Goal: Transaction & Acquisition: Purchase product/service

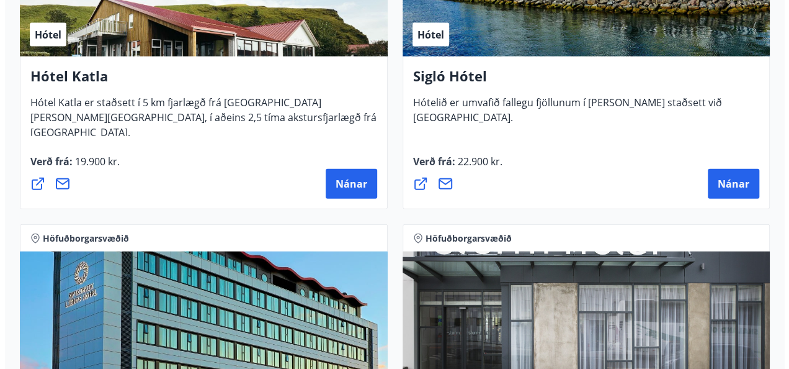
scroll to position [1411, 0]
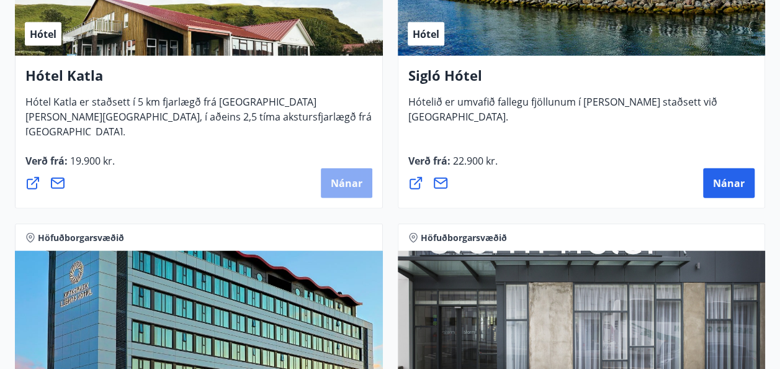
click at [345, 175] on button "Nánar" at bounding box center [347, 183] width 52 height 30
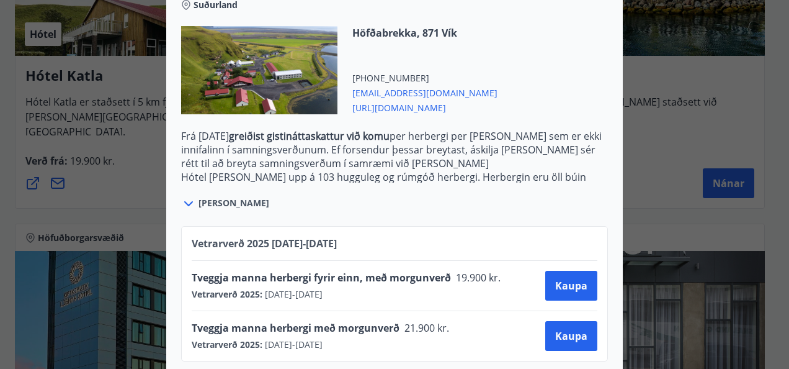
scroll to position [496, 0]
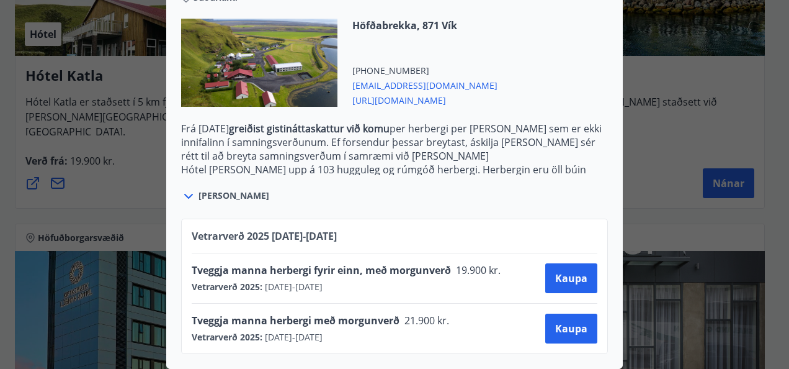
drag, startPoint x: 502, startPoint y: 177, endPoint x: 403, endPoint y: 206, distance: 102.7
click at [403, 206] on div "Vetrarverð 2025 01.10.25 - 21.12.25 Tveggja manna herbergi fyrir einn, með morg…" at bounding box center [394, 279] width 457 height 150
click at [568, 321] on span "Kaupa" at bounding box center [571, 328] width 32 height 14
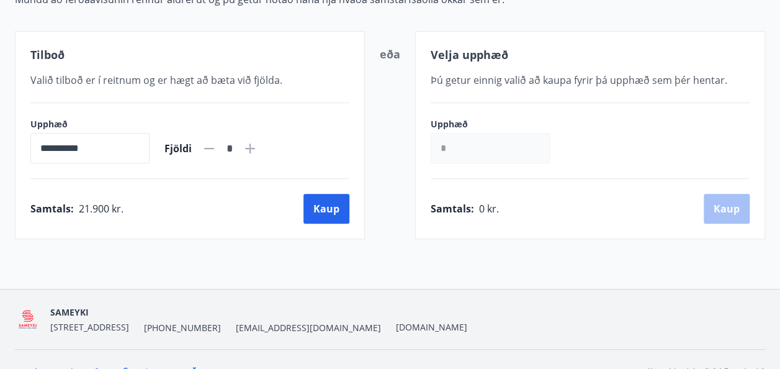
scroll to position [218, 0]
click at [327, 213] on button "Kaup" at bounding box center [326, 209] width 46 height 30
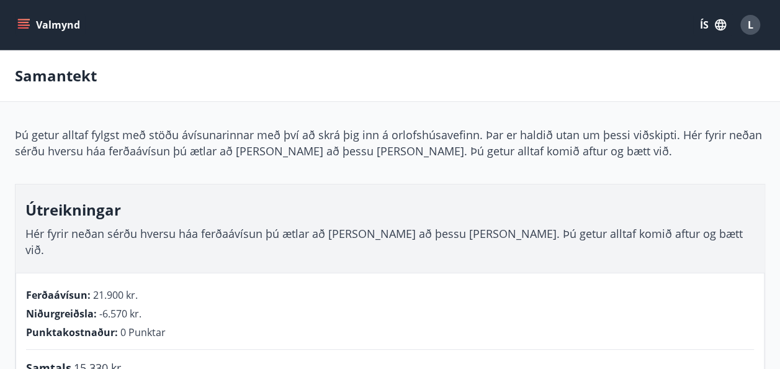
click at [38, 17] on button "Valmynd" at bounding box center [50, 25] width 70 height 22
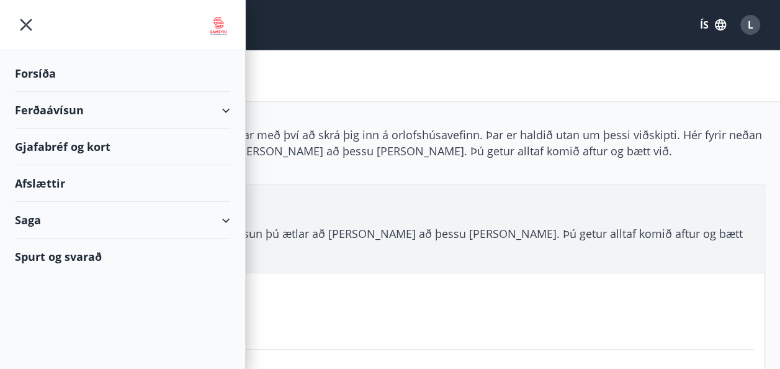
click at [38, 104] on div "Ferðaávísun" at bounding box center [122, 110] width 215 height 37
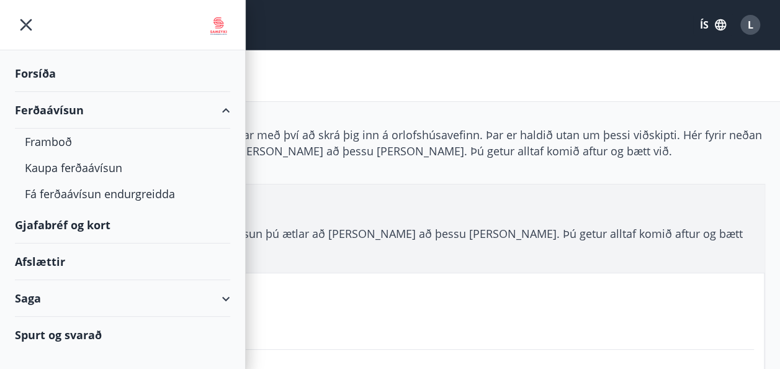
click at [35, 226] on div "Gjafabréf og kort" at bounding box center [122, 225] width 215 height 37
